Goal: Task Accomplishment & Management: Use online tool/utility

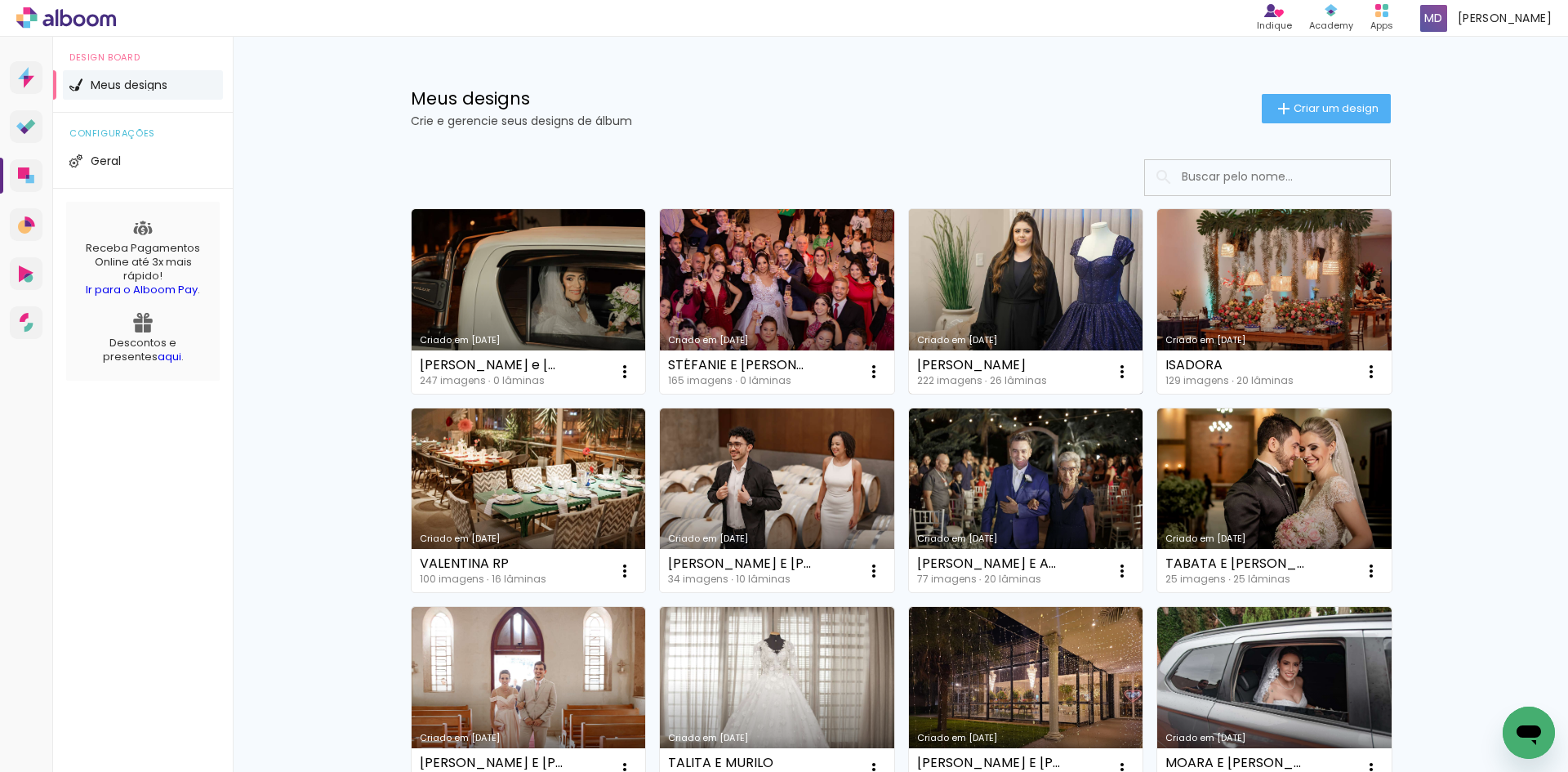
click at [1053, 320] on link "Criado em [DATE]" at bounding box center [1026, 301] width 235 height 184
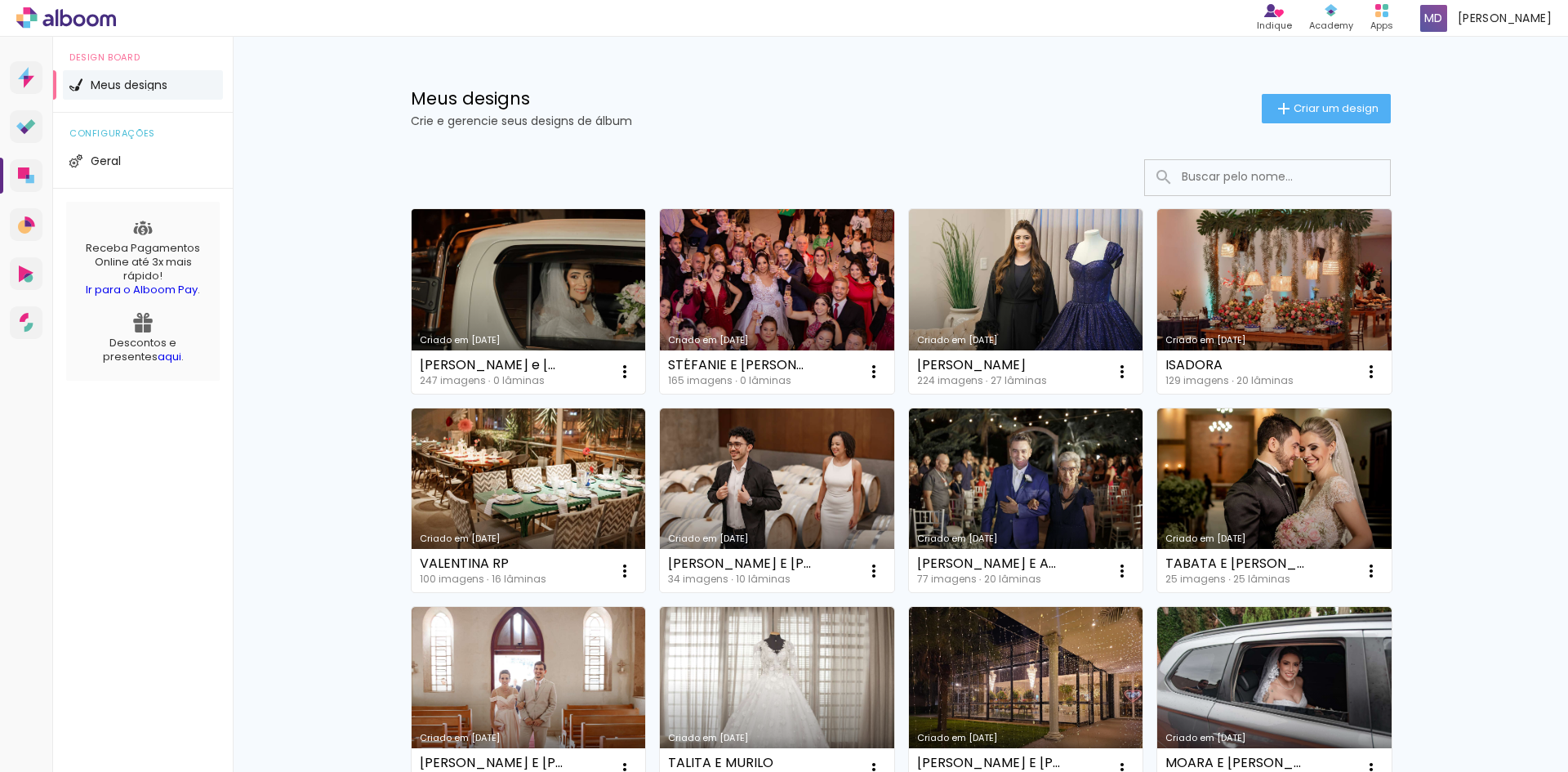
click at [563, 287] on link "Criado em [DATE]" at bounding box center [528, 301] width 235 height 184
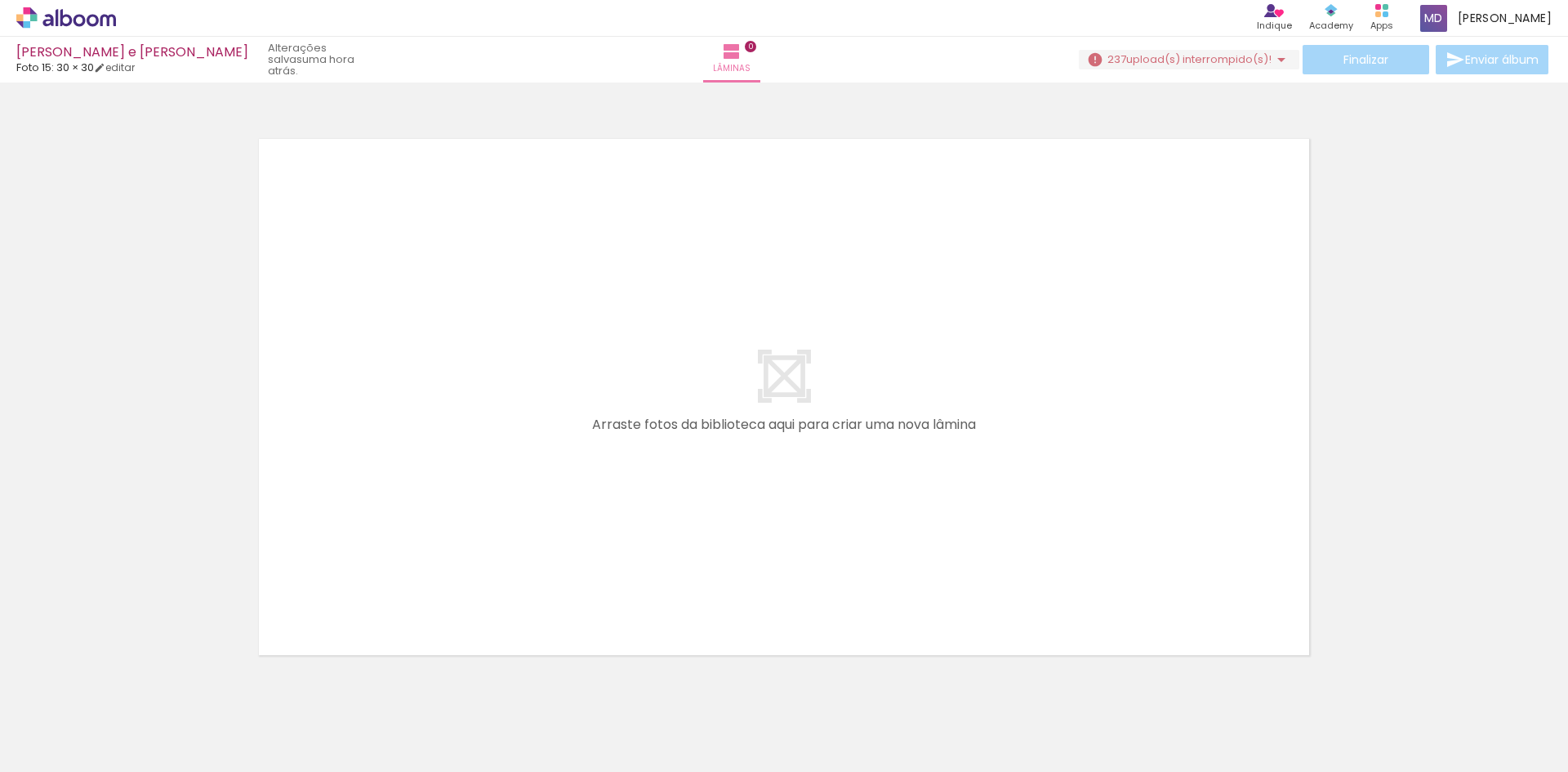
click at [66, 747] on span "Adicionar Fotos" at bounding box center [57, 749] width 49 height 18
click at [0, 0] on input "file" at bounding box center [0, 0] width 0 height 0
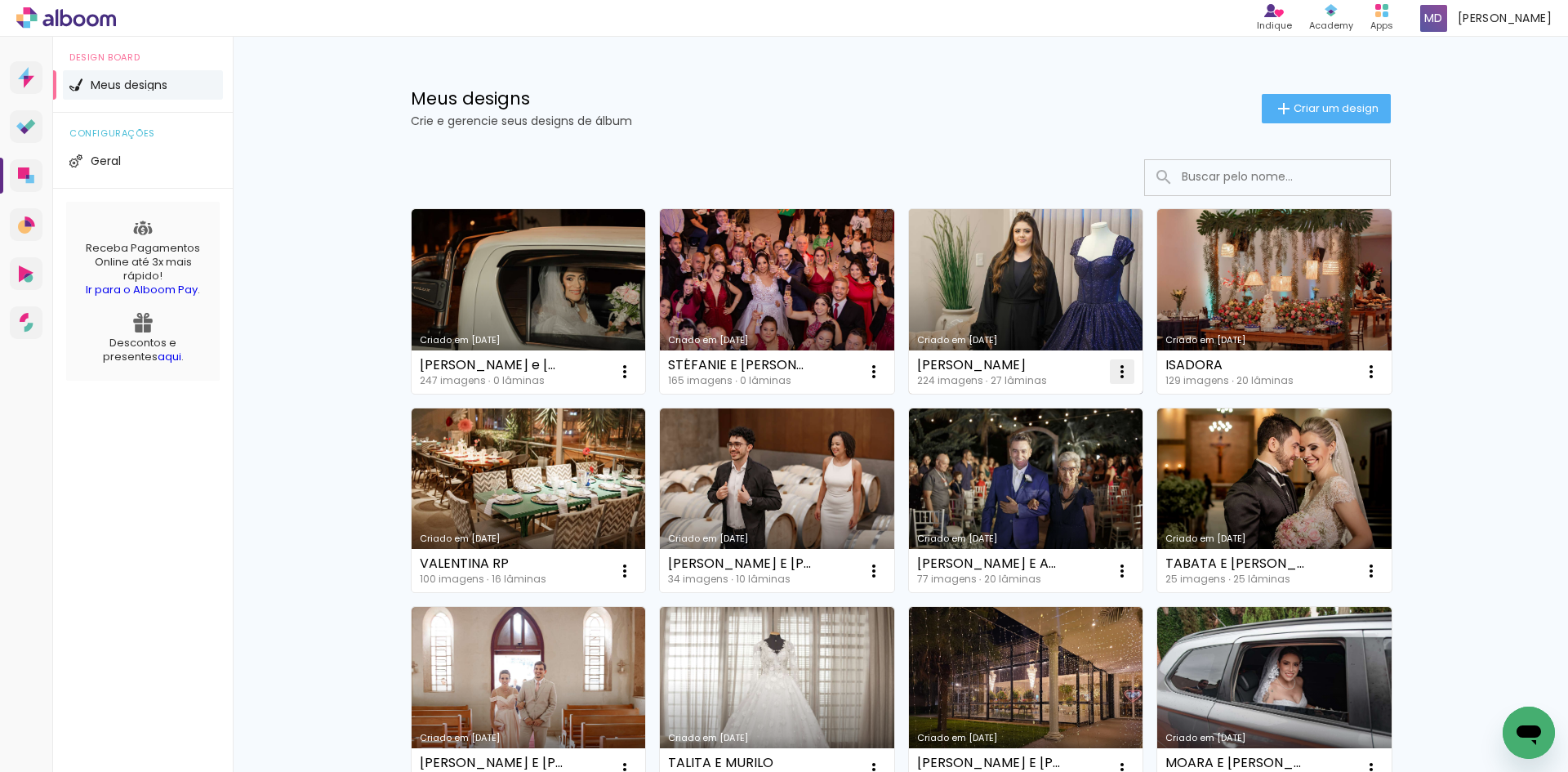
click at [1115, 365] on iron-icon at bounding box center [1122, 372] width 20 height 20
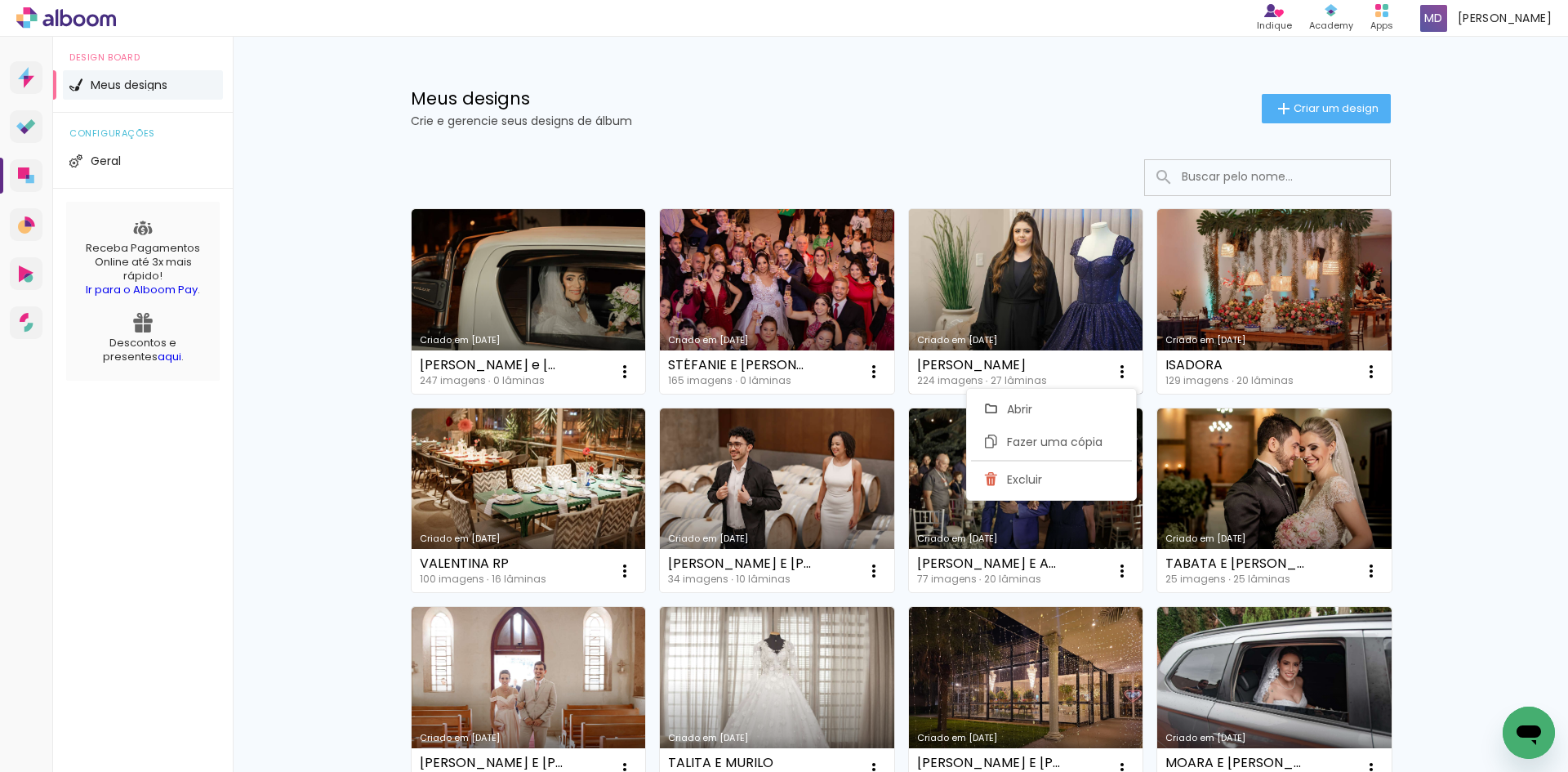
click at [1052, 309] on link "Criado em [DATE]" at bounding box center [1026, 301] width 235 height 184
